Goal: Task Accomplishment & Management: Complete application form

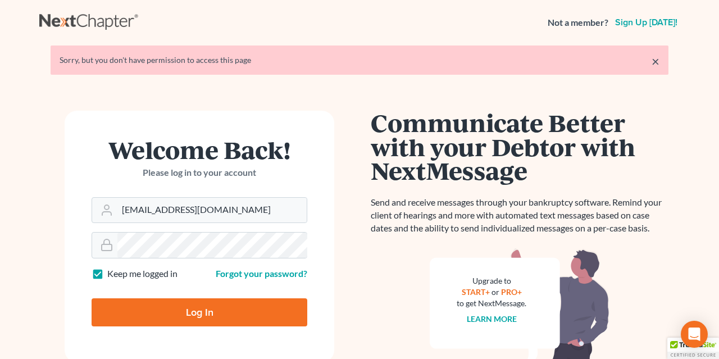
click at [156, 304] on input "Log In" at bounding box center [200, 312] width 216 height 28
type input "Thinking..."
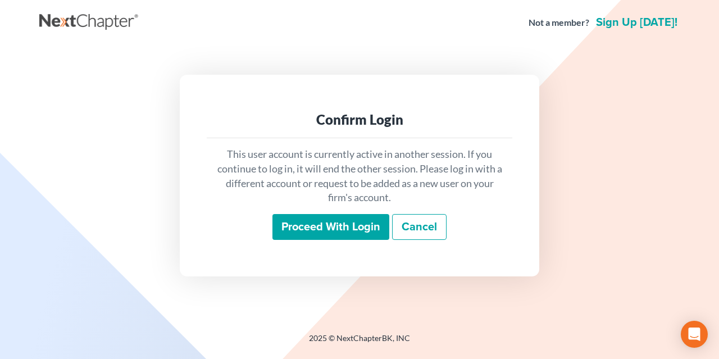
click at [300, 216] on input "Proceed with login" at bounding box center [331, 227] width 117 height 26
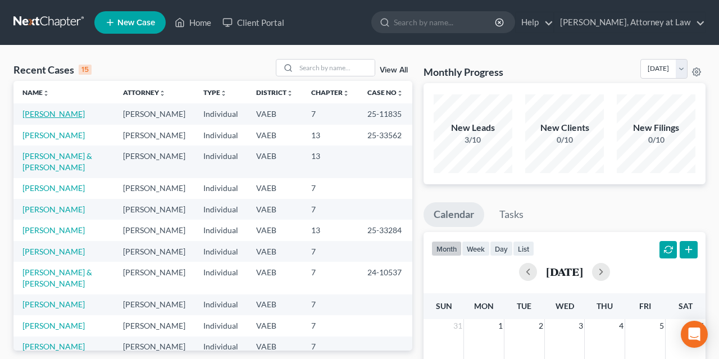
click at [66, 116] on link "[PERSON_NAME]" at bounding box center [53, 114] width 62 height 10
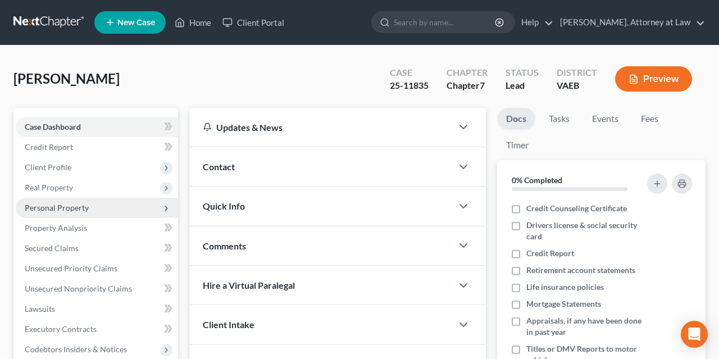
click at [98, 202] on span "Personal Property" at bounding box center [97, 208] width 162 height 20
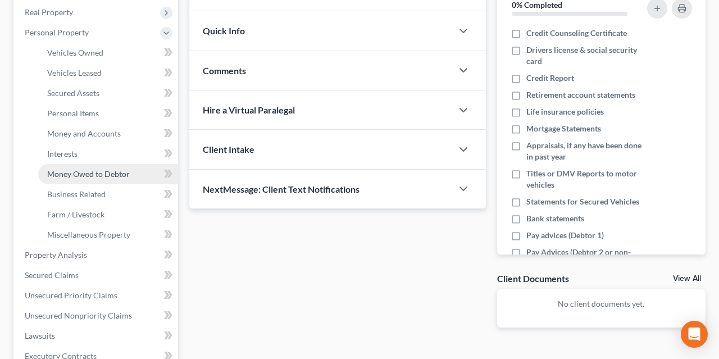
click at [111, 170] on span "Money Owed to Debtor" at bounding box center [88, 174] width 83 height 10
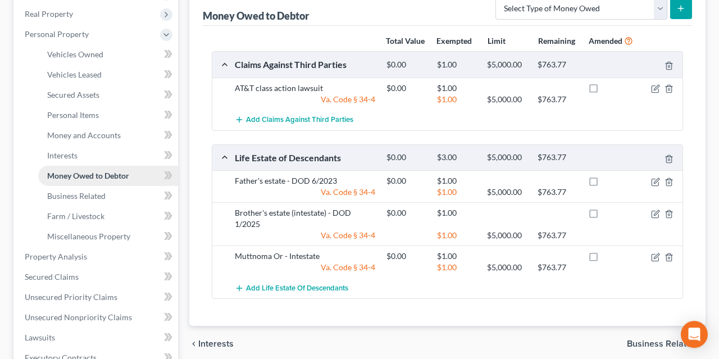
scroll to position [175, 0]
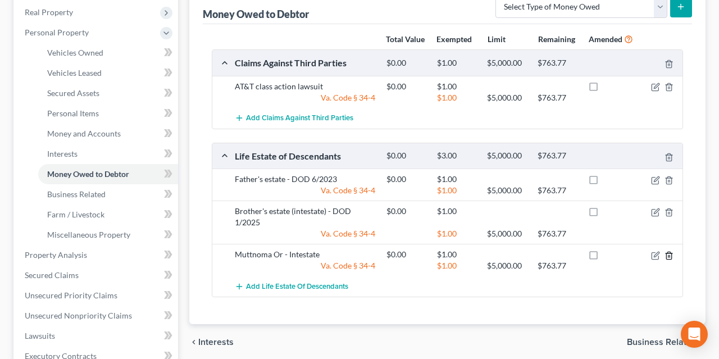
click at [667, 254] on icon "button" at bounding box center [669, 255] width 5 height 7
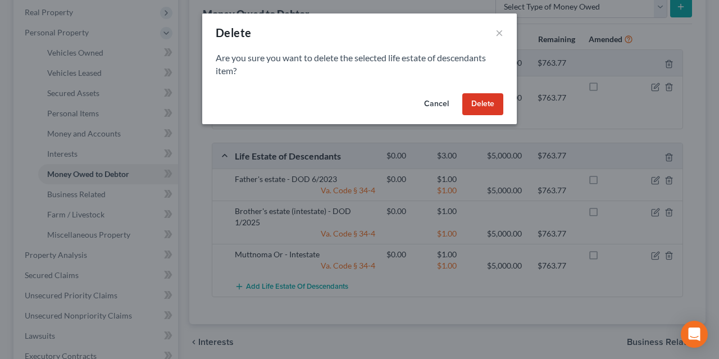
click at [475, 98] on button "Delete" at bounding box center [483, 104] width 41 height 22
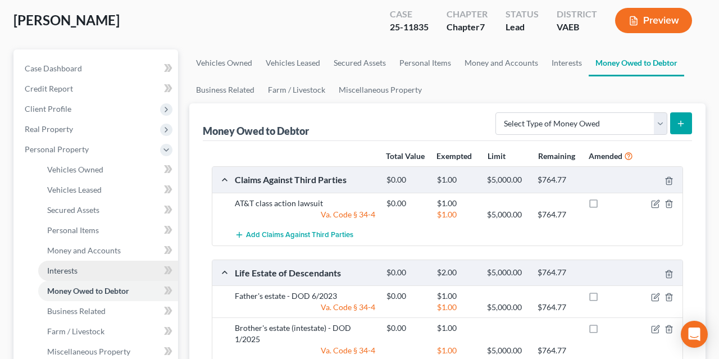
scroll to position [117, 0]
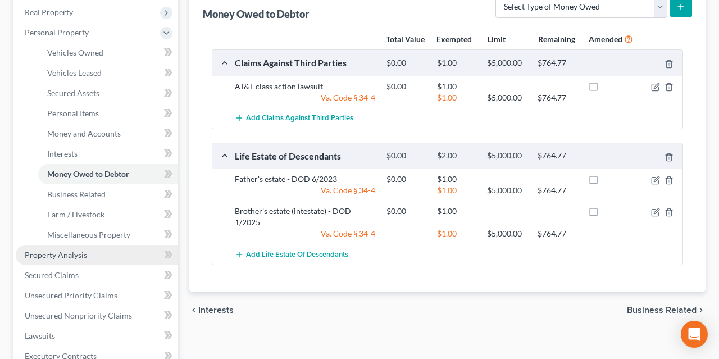
click at [75, 251] on span "Property Analysis" at bounding box center [56, 255] width 62 height 10
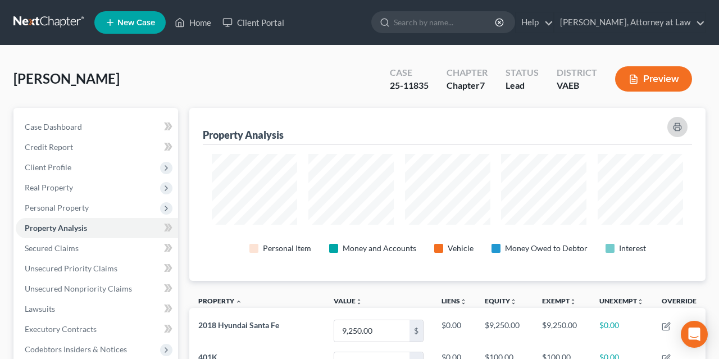
click at [669, 124] on button "button" at bounding box center [678, 127] width 20 height 20
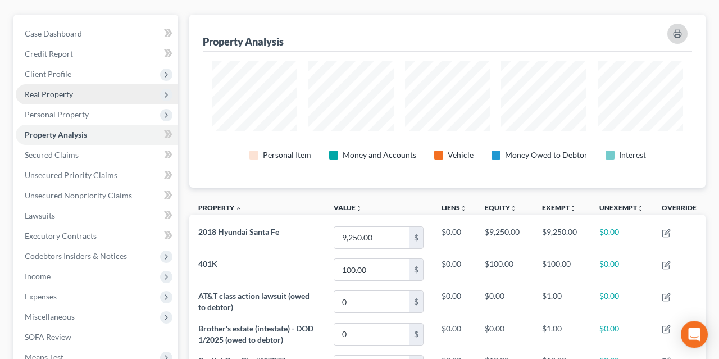
scroll to position [117, 0]
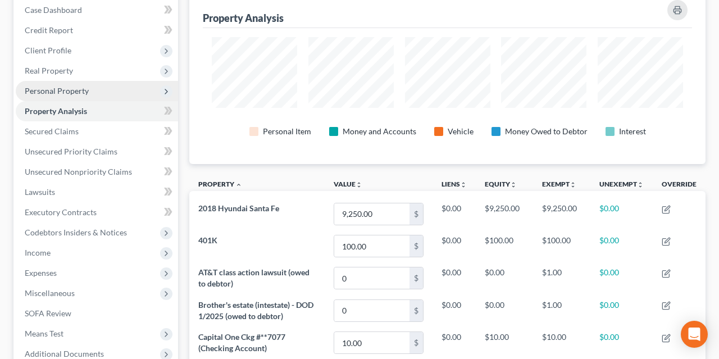
click at [90, 93] on span "Personal Property" at bounding box center [97, 91] width 162 height 20
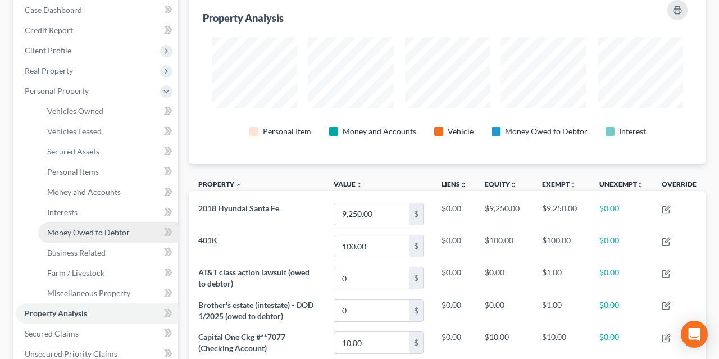
click at [98, 227] on link "Money Owed to Debtor" at bounding box center [108, 233] width 140 height 20
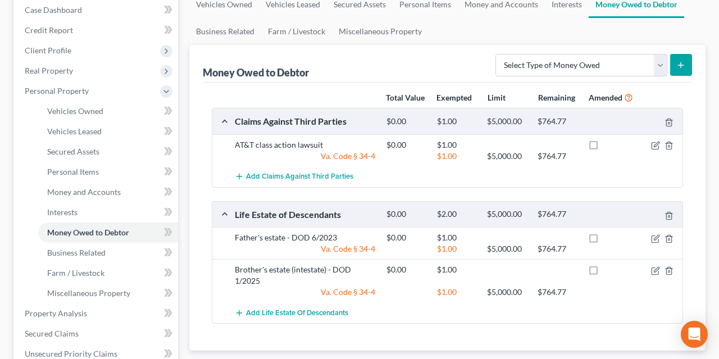
scroll to position [175, 0]
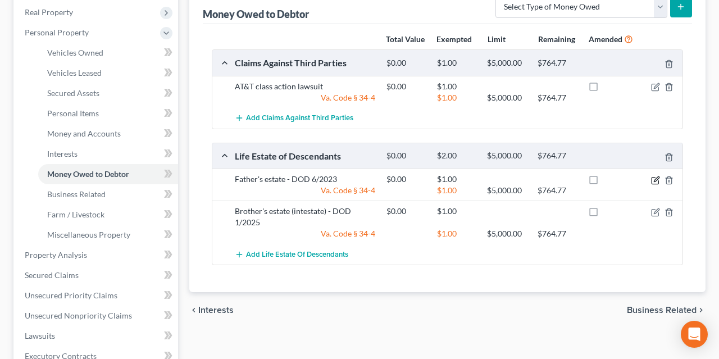
click at [654, 177] on icon "button" at bounding box center [655, 180] width 9 height 9
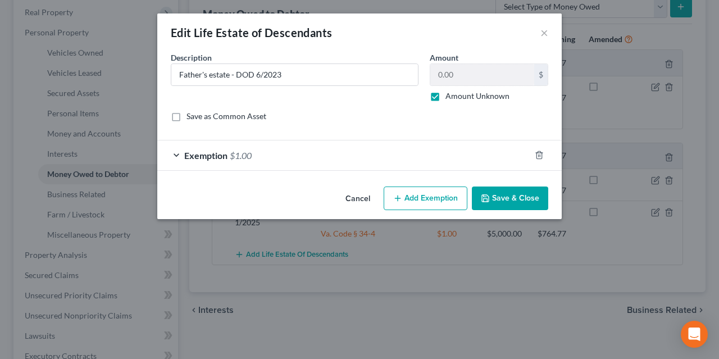
click at [446, 95] on label "Amount Unknown" at bounding box center [478, 95] width 64 height 11
click at [450, 95] on input "Amount Unknown" at bounding box center [453, 93] width 7 height 7
checkbox input "false"
click at [467, 76] on input "0.00" at bounding box center [483, 74] width 104 height 21
type input "1"
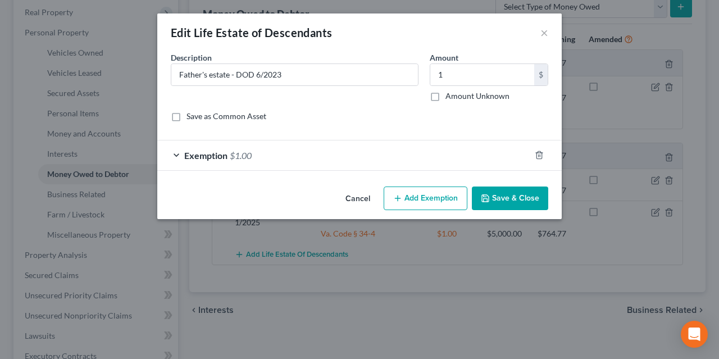
click at [506, 200] on button "Save & Close" at bounding box center [510, 199] width 76 height 24
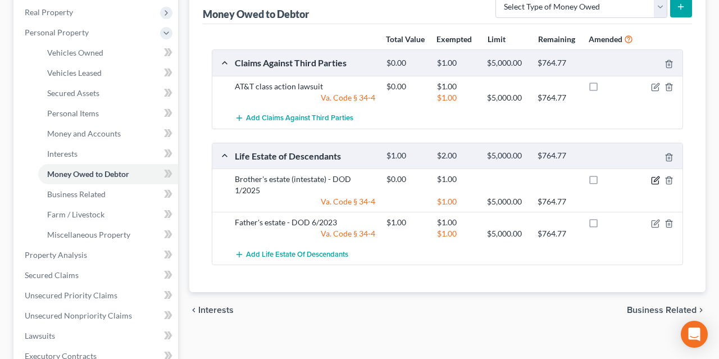
click at [654, 178] on icon "button" at bounding box center [655, 180] width 9 height 9
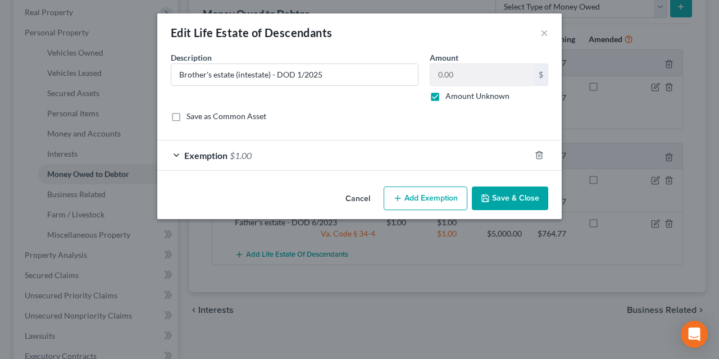
click at [448, 98] on label "Amount Unknown" at bounding box center [478, 95] width 64 height 11
click at [450, 98] on input "Amount Unknown" at bounding box center [453, 93] width 7 height 7
checkbox input "false"
click at [457, 74] on input "0.00" at bounding box center [483, 74] width 104 height 21
type input "1"
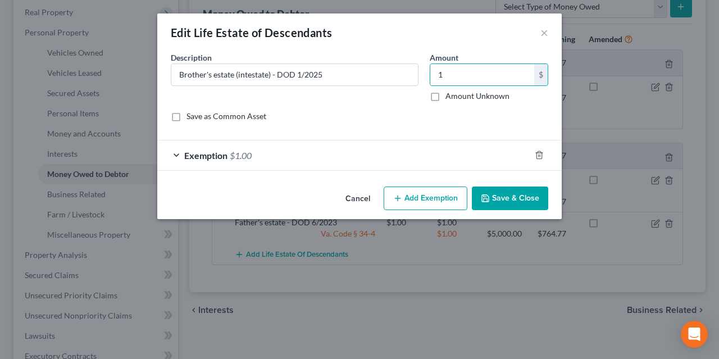
click at [510, 197] on button "Save & Close" at bounding box center [510, 199] width 76 height 24
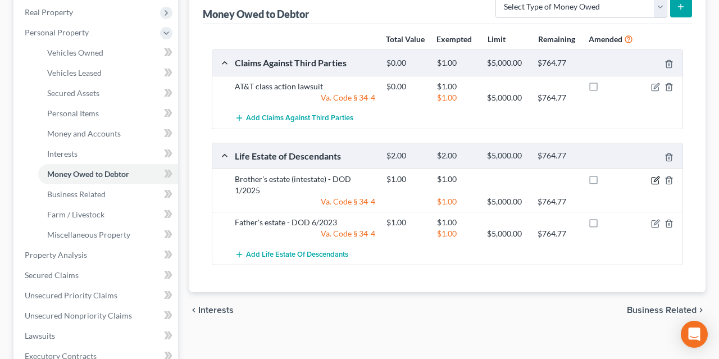
click at [659, 180] on icon "button" at bounding box center [655, 180] width 7 height 7
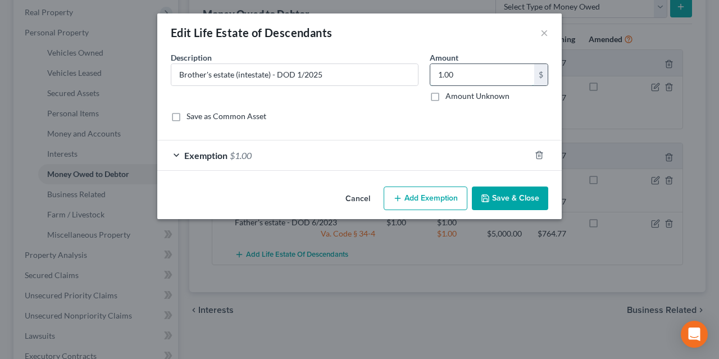
click at [463, 67] on input "1.00" at bounding box center [483, 74] width 104 height 21
click at [446, 98] on label "Amount Unknown" at bounding box center [478, 95] width 64 height 11
click at [450, 98] on input "Amount Unknown" at bounding box center [453, 93] width 7 height 7
checkbox input "true"
type input "0.00"
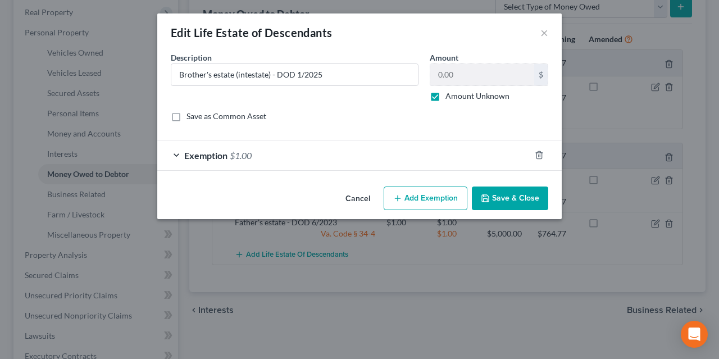
click at [497, 201] on button "Save & Close" at bounding box center [510, 199] width 76 height 24
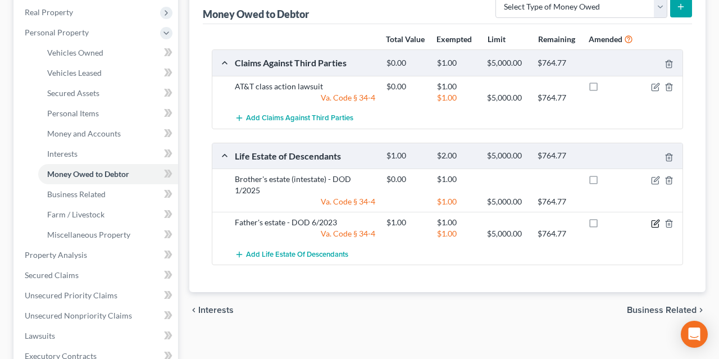
click at [653, 220] on icon "button" at bounding box center [655, 223] width 9 height 9
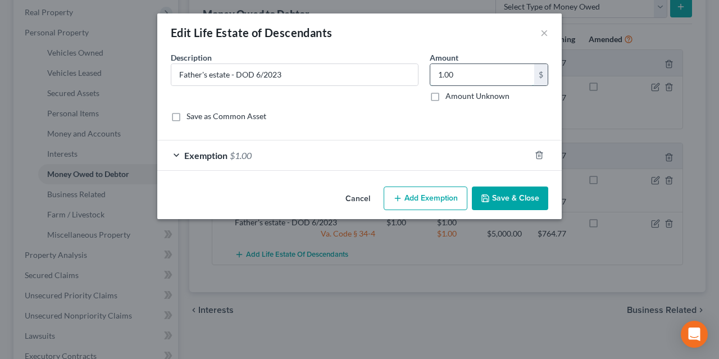
click at [455, 74] on input "1.00" at bounding box center [483, 74] width 104 height 21
type input "0"
click at [446, 95] on label "Amount Unknown" at bounding box center [478, 95] width 64 height 11
click at [450, 95] on input "Amount Unknown" at bounding box center [453, 93] width 7 height 7
checkbox input "true"
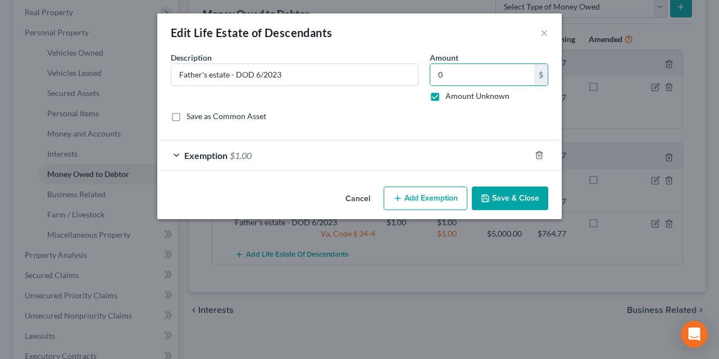
type input "0.00"
click at [513, 198] on button "Save & Close" at bounding box center [510, 199] width 76 height 24
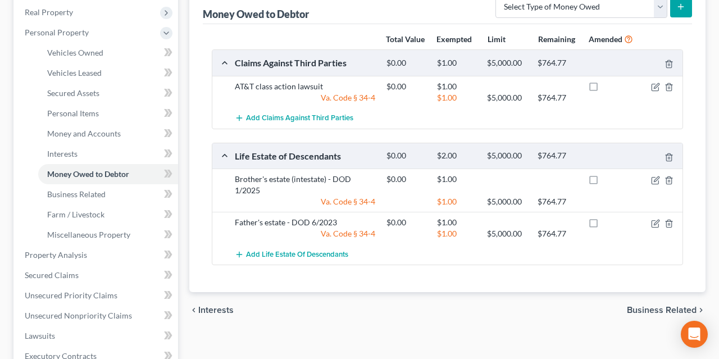
click at [424, 200] on div at bounding box center [406, 201] width 51 height 11
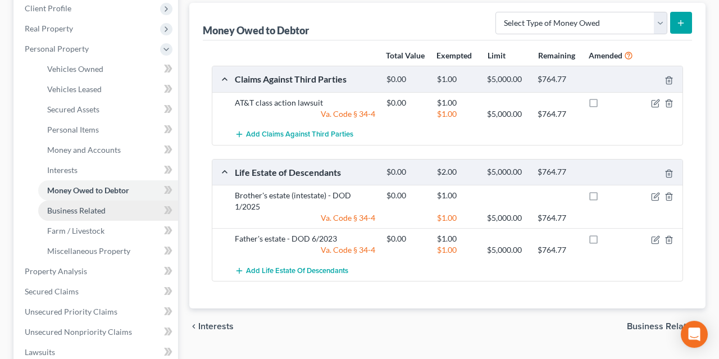
scroll to position [117, 0]
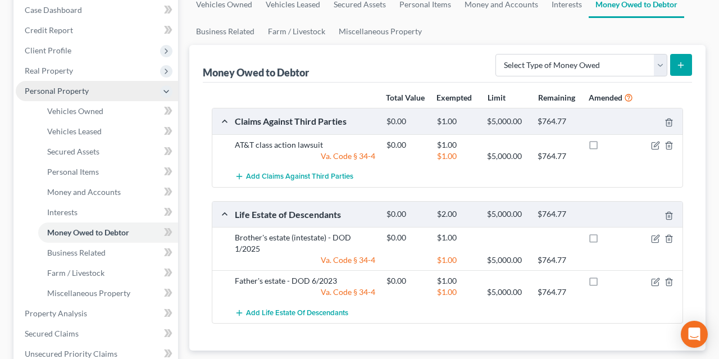
click at [127, 92] on span "Personal Property" at bounding box center [97, 91] width 162 height 20
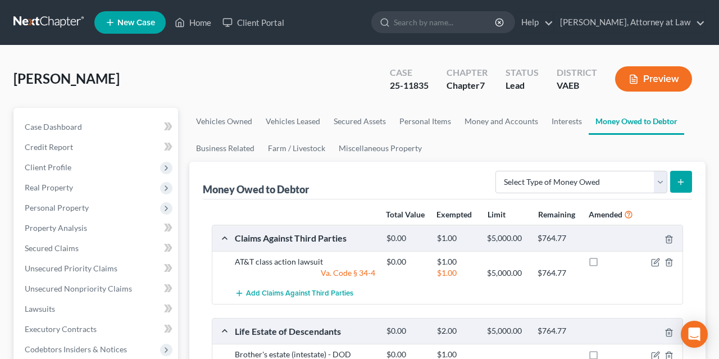
scroll to position [236, 0]
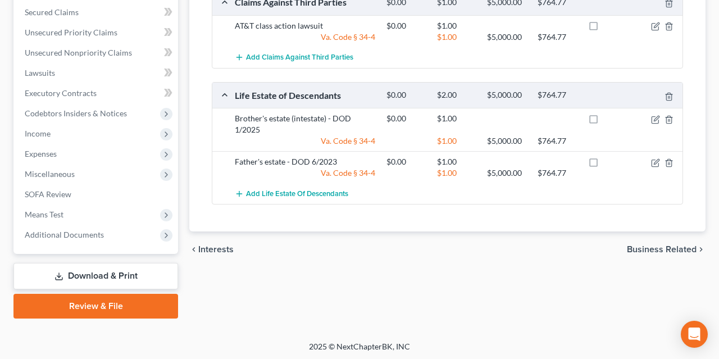
click at [114, 266] on link "Download & Print" at bounding box center [95, 276] width 165 height 26
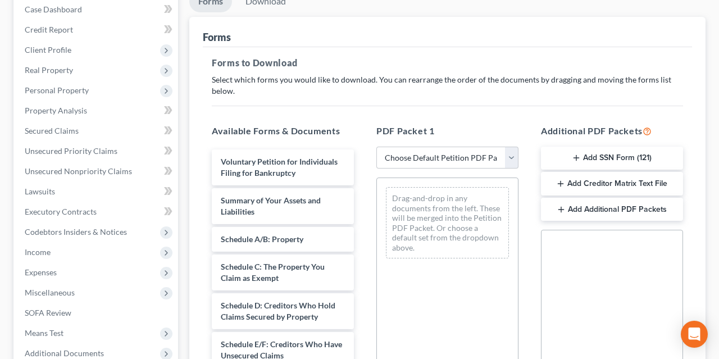
scroll to position [234, 0]
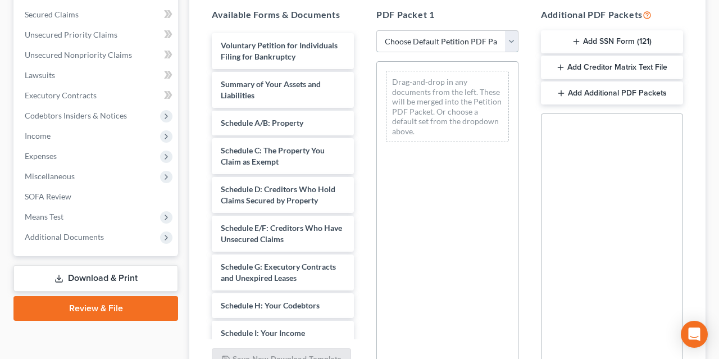
click at [377, 30] on select "Choose Default Petition PDF Packet Complete Bankruptcy Petition (all forms and …" at bounding box center [448, 41] width 142 height 22
select select "7"
click option "Eastern COMPLETION 7 - Sign & File" at bounding box center [0, 0] width 0 height 0
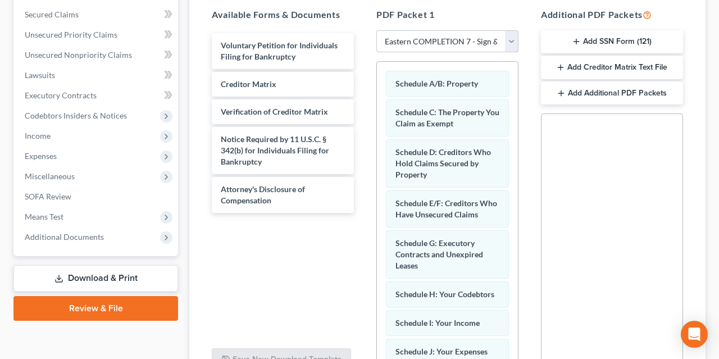
scroll to position [0, 0]
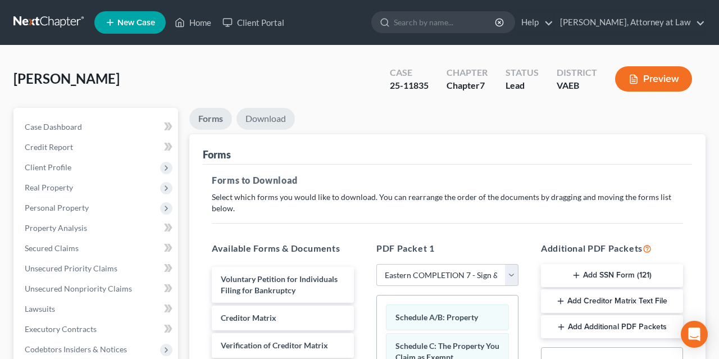
click at [252, 121] on link "Download" at bounding box center [266, 119] width 58 height 22
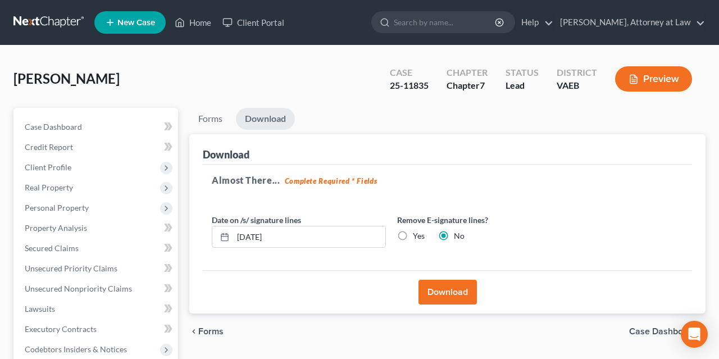
click at [445, 282] on button "Download" at bounding box center [448, 292] width 58 height 25
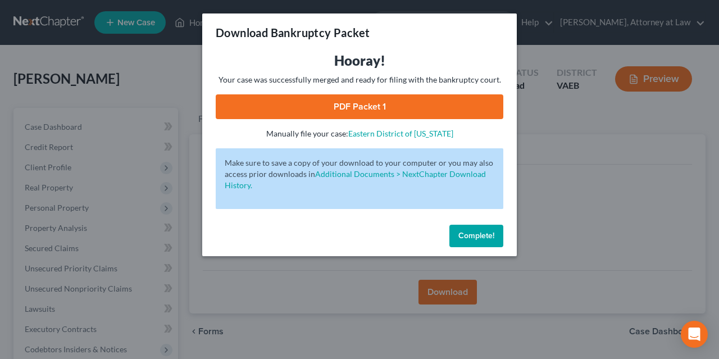
click at [282, 98] on link "PDF Packet 1" at bounding box center [360, 106] width 288 height 25
click at [474, 237] on span "Complete!" at bounding box center [477, 236] width 36 height 10
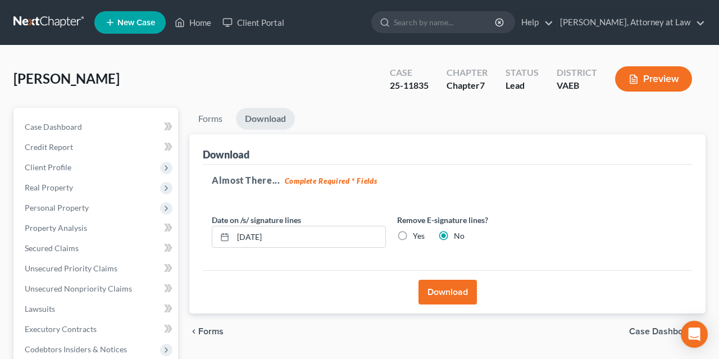
click at [59, 25] on link at bounding box center [49, 22] width 72 height 20
